Goal: Information Seeking & Learning: Learn about a topic

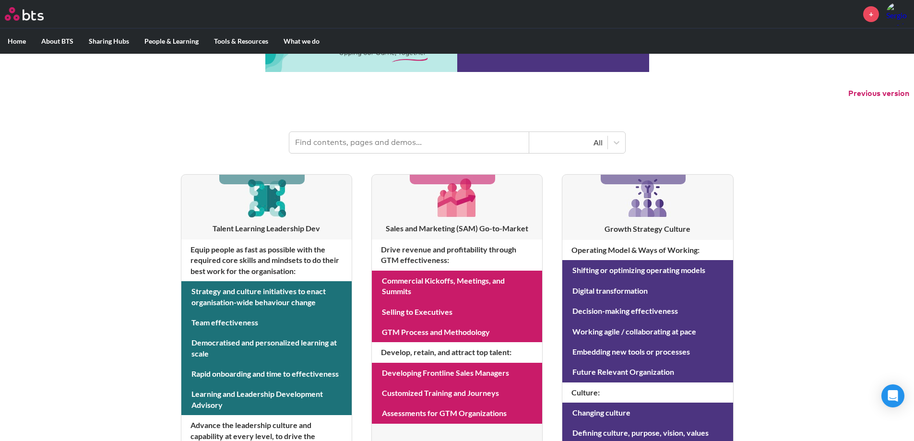
scroll to position [53, 0]
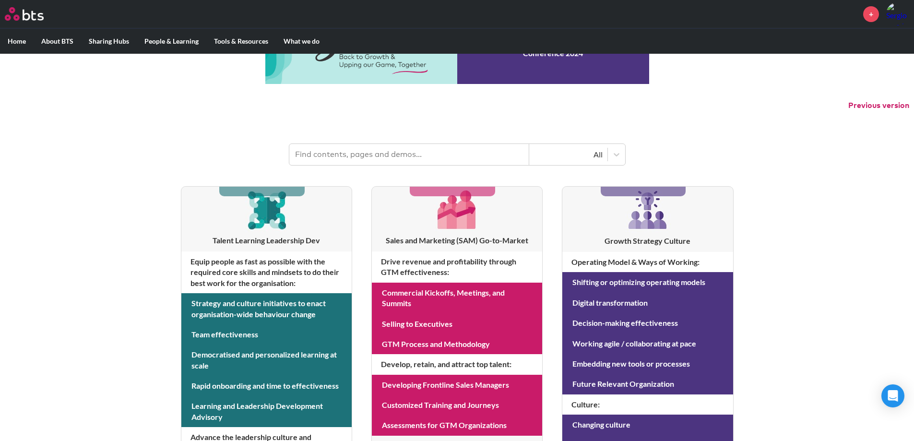
click at [414, 147] on input "text" at bounding box center [409, 154] width 240 height 21
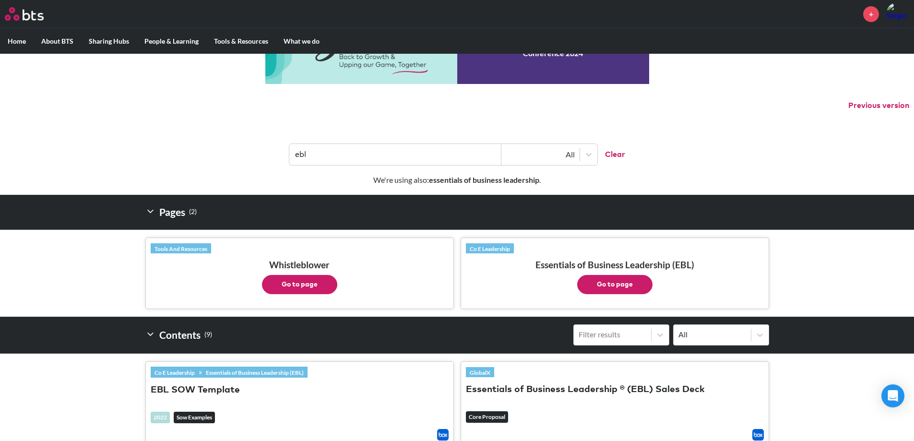
type input "ebl"
click at [613, 288] on button "Go to page" at bounding box center [614, 284] width 75 height 19
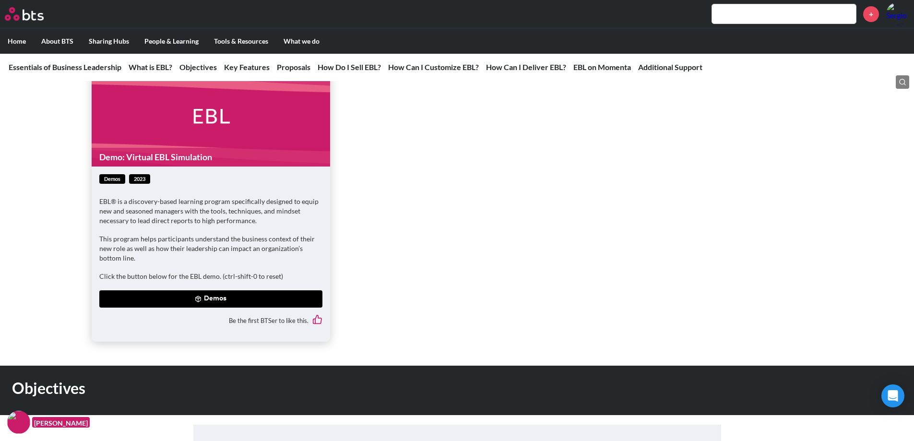
scroll to position [624, 0]
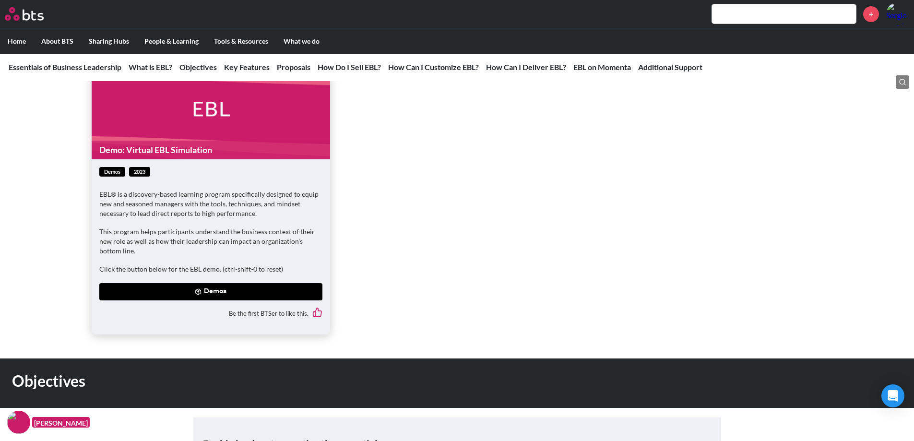
click at [222, 294] on button "Demos" at bounding box center [210, 291] width 223 height 17
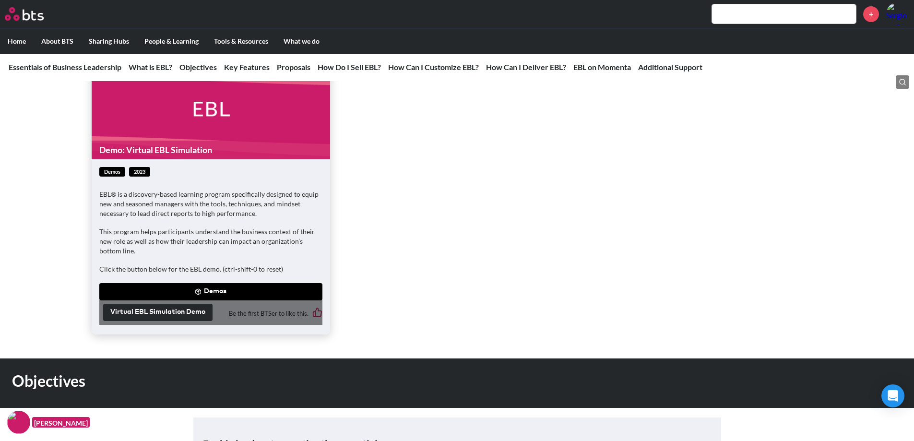
click at [183, 310] on button "Virtual EBL Simulation Demo" at bounding box center [157, 312] width 109 height 17
